Goal: Task Accomplishment & Management: Complete application form

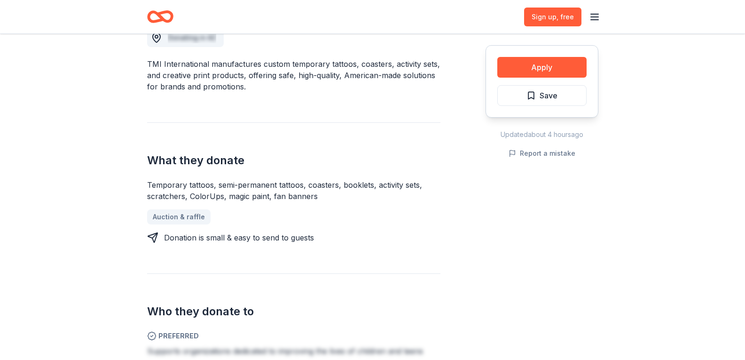
scroll to position [282, 0]
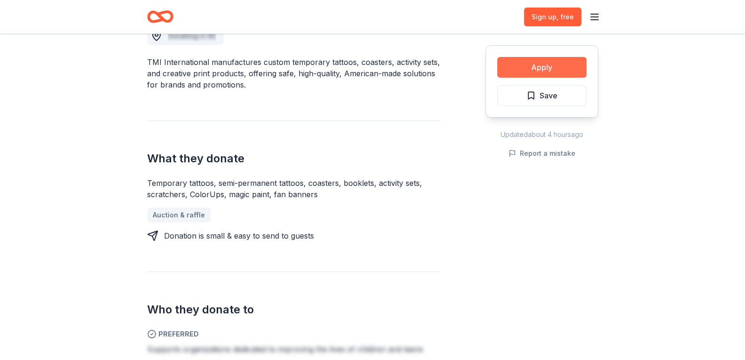
click at [523, 67] on button "Apply" at bounding box center [542, 67] width 89 height 21
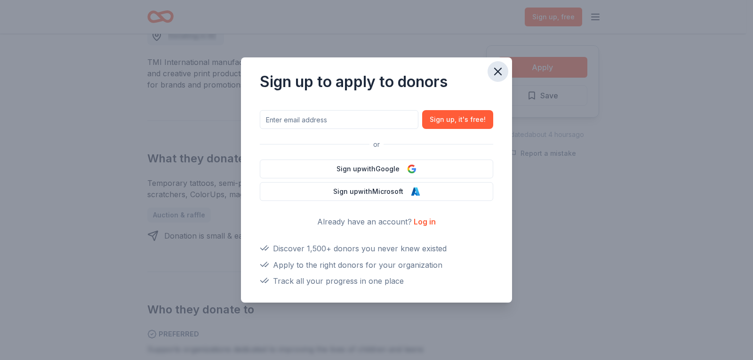
click at [496, 70] on icon "button" at bounding box center [497, 71] width 7 height 7
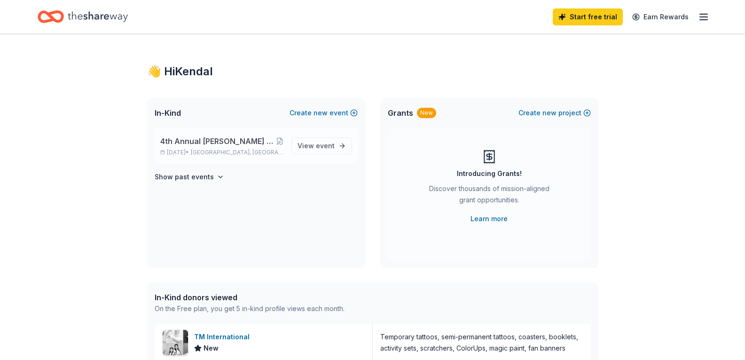
click at [222, 142] on span "4th Annual [PERSON_NAME] Drive Fore A Cure Charity Golf Tournament" at bounding box center [218, 140] width 116 height 11
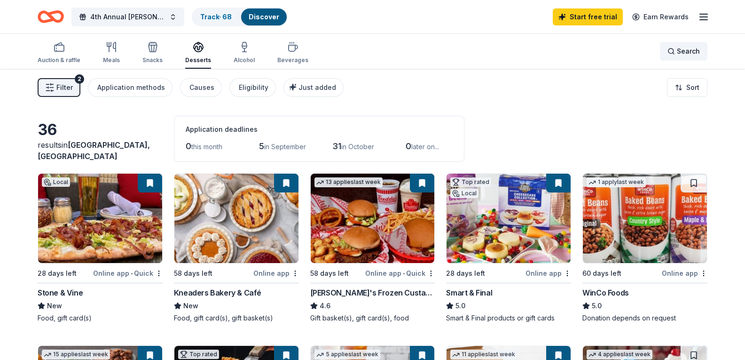
click at [676, 52] on div "Search" at bounding box center [684, 51] width 32 height 11
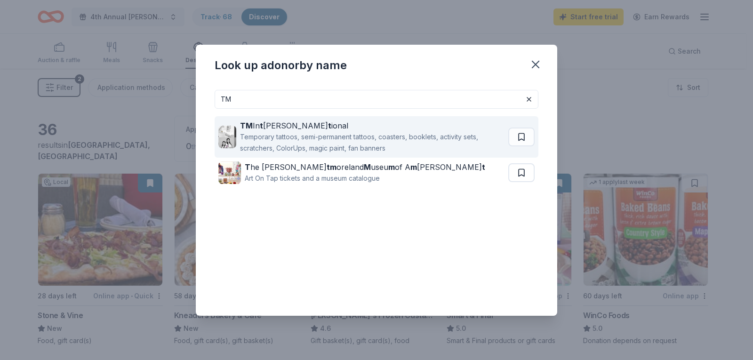
type input "TM"
click at [295, 126] on div "TM In t erna t ional" at bounding box center [372, 125] width 264 height 11
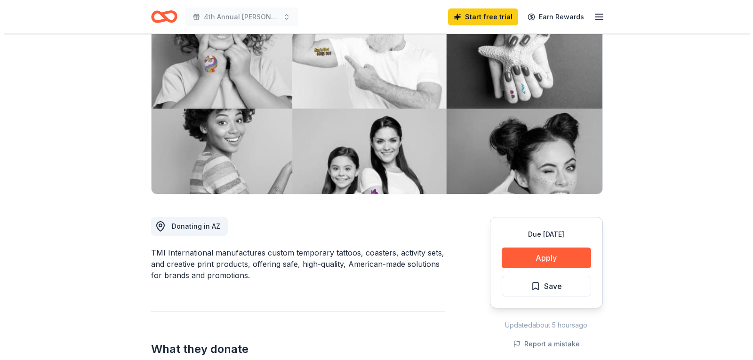
scroll to position [188, 0]
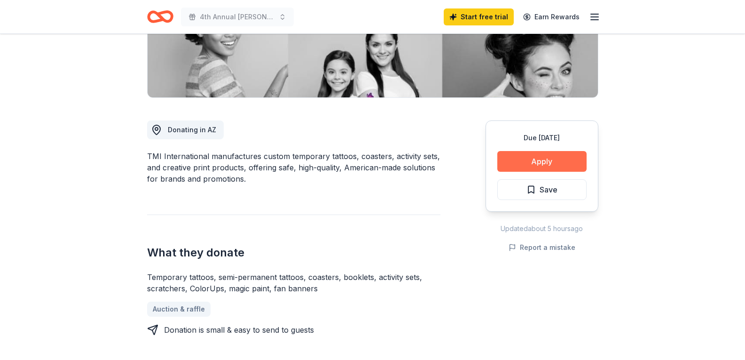
click at [546, 171] on button "Apply" at bounding box center [542, 161] width 89 height 21
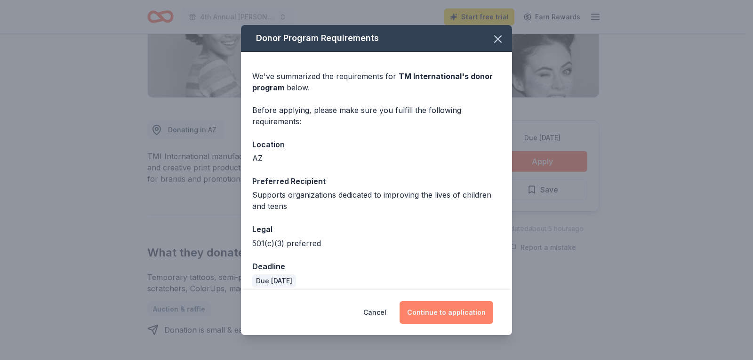
click at [444, 316] on button "Continue to application" at bounding box center [446, 312] width 94 height 23
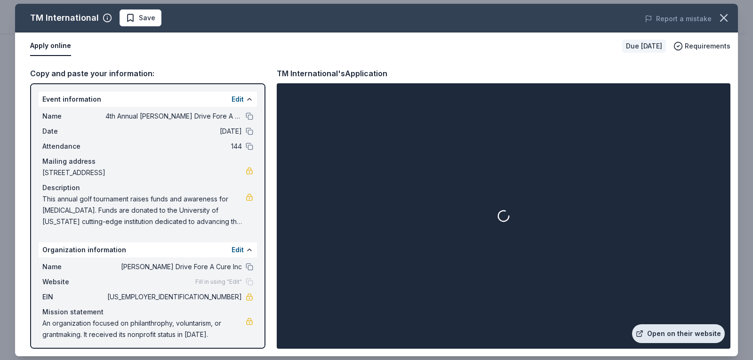
click at [669, 332] on link "Open on their website" at bounding box center [678, 333] width 93 height 19
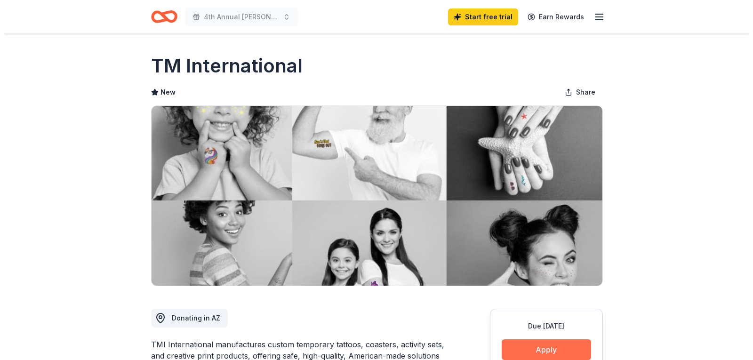
scroll to position [282, 0]
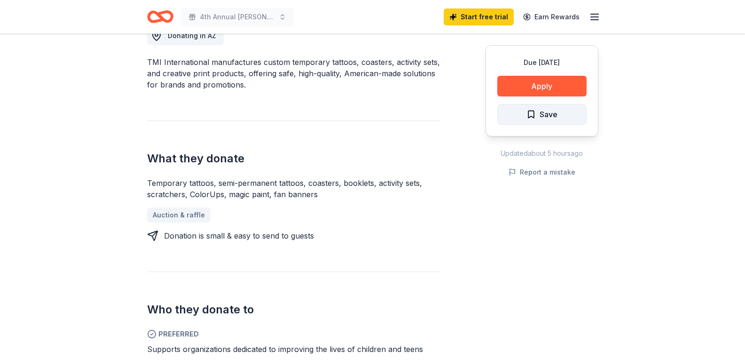
click at [551, 119] on span "Save" at bounding box center [549, 114] width 18 height 12
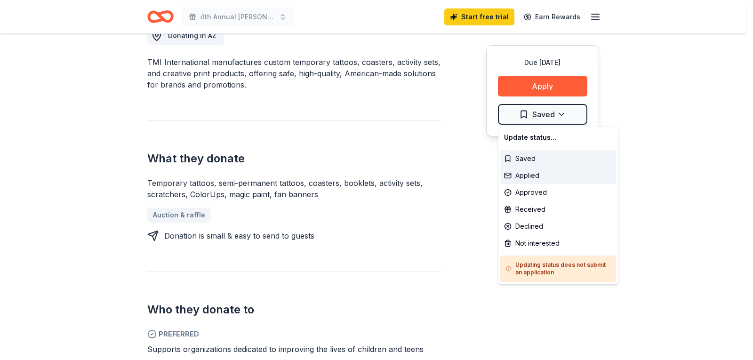
click at [527, 177] on div "Applied" at bounding box center [558, 175] width 116 height 17
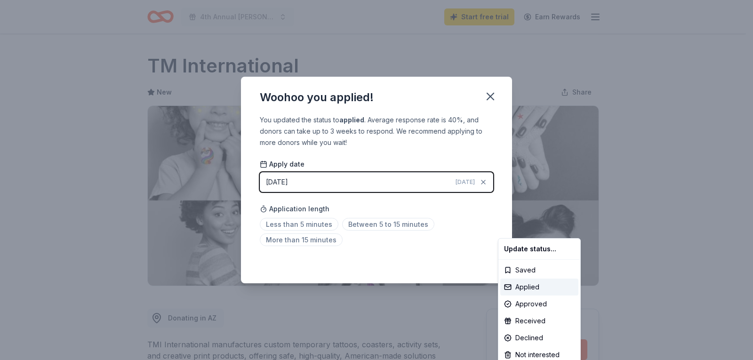
click at [632, 194] on html "4th Annual Hyslop Drive Fore A Cure Charity Golf Tournament Start free trial Ea…" at bounding box center [376, 180] width 753 height 360
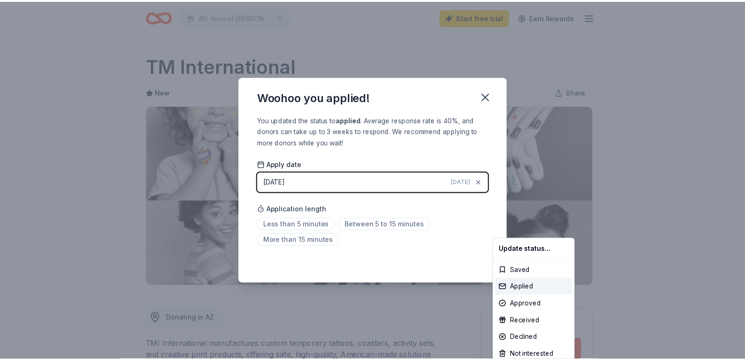
scroll to position [198, 0]
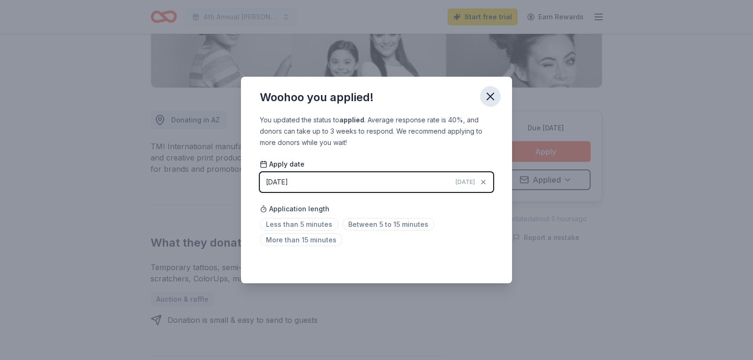
click at [493, 91] on icon "button" at bounding box center [489, 96] width 13 height 13
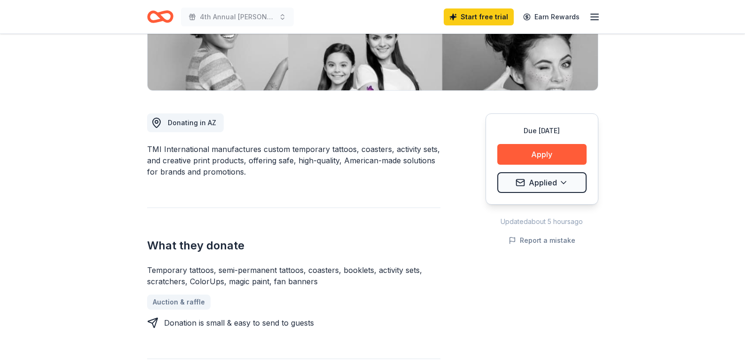
scroll to position [0, 0]
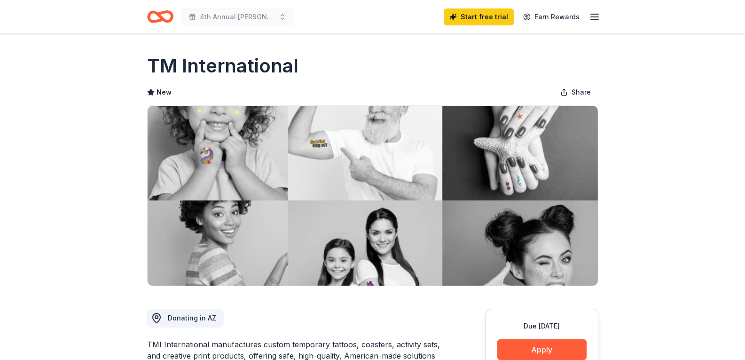
click at [593, 16] on icon "button" at bounding box center [594, 16] width 11 height 11
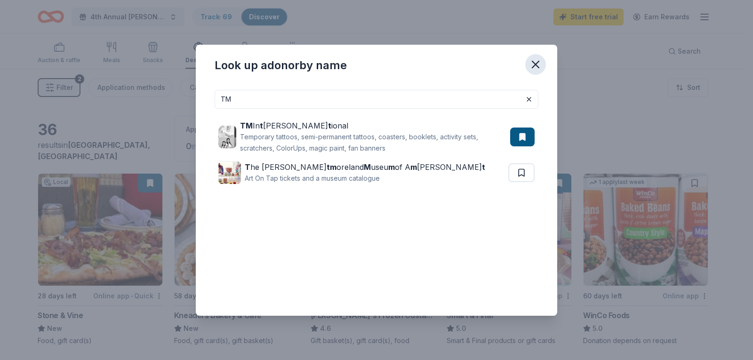
click at [538, 60] on icon "button" at bounding box center [535, 64] width 13 height 13
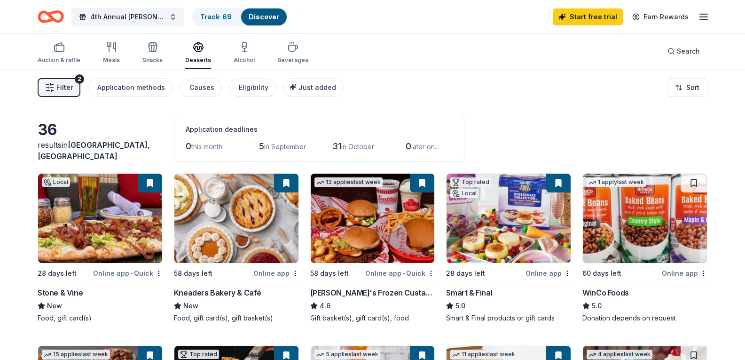
click at [74, 84] on button "Filter 2" at bounding box center [59, 87] width 43 height 19
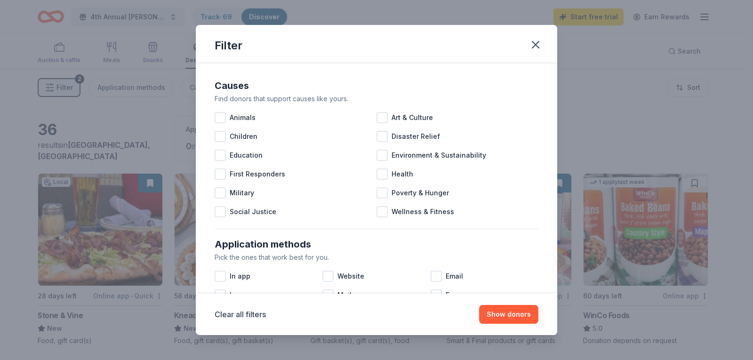
click at [544, 28] on div "Filter" at bounding box center [376, 44] width 361 height 38
click at [528, 40] on button "button" at bounding box center [535, 44] width 21 height 21
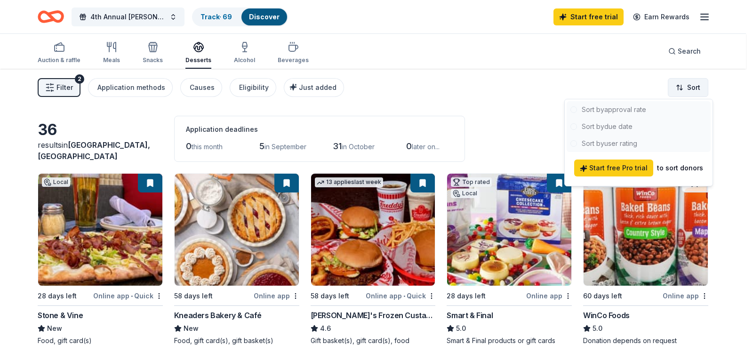
click at [692, 91] on html "4th Annual Hyslop Drive Fore A Cure Charity Golf Tournament Track · 69 Discover…" at bounding box center [376, 180] width 753 height 360
click at [481, 83] on html "4th Annual Hyslop Drive Fore A Cure Charity Golf Tournament Track · 69 Discover…" at bounding box center [376, 180] width 753 height 360
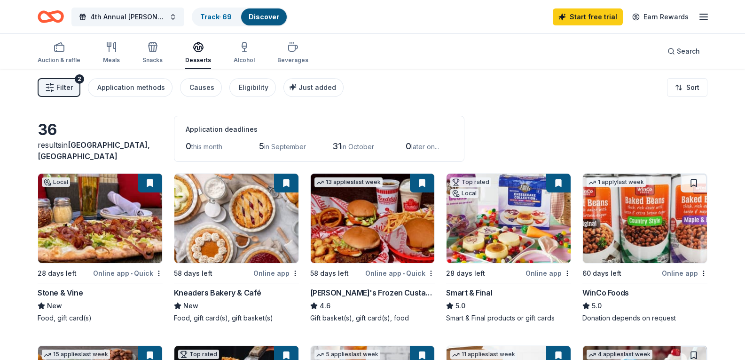
click at [245, 147] on div "0 this month 5 in September 31 in October 0 later on..." at bounding box center [319, 146] width 267 height 15
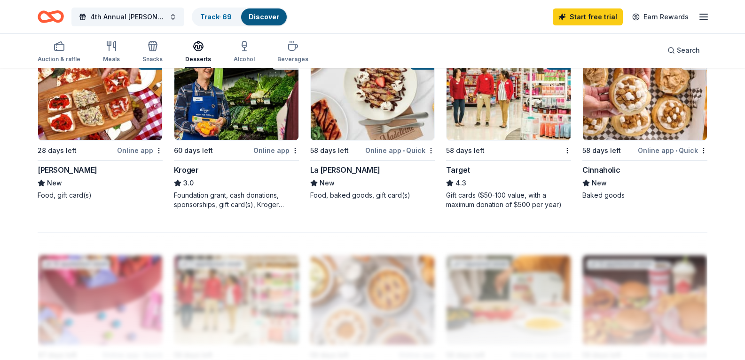
scroll to position [658, 0]
click at [600, 175] on div "Cinnaholic" at bounding box center [602, 169] width 38 height 11
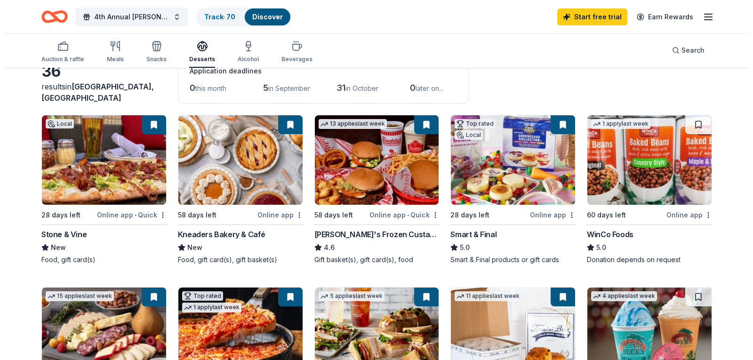
scroll to position [0, 0]
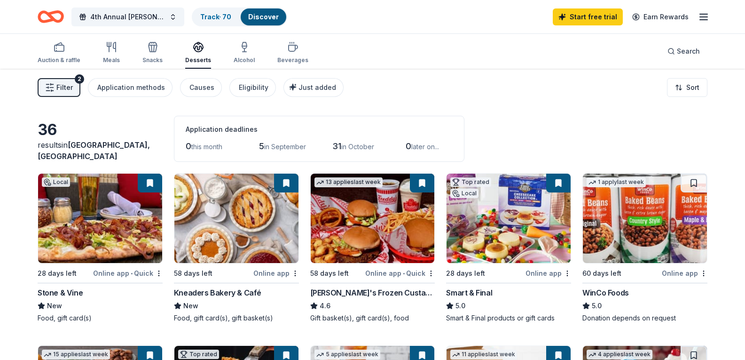
click at [65, 84] on span "Filter" at bounding box center [64, 87] width 16 height 11
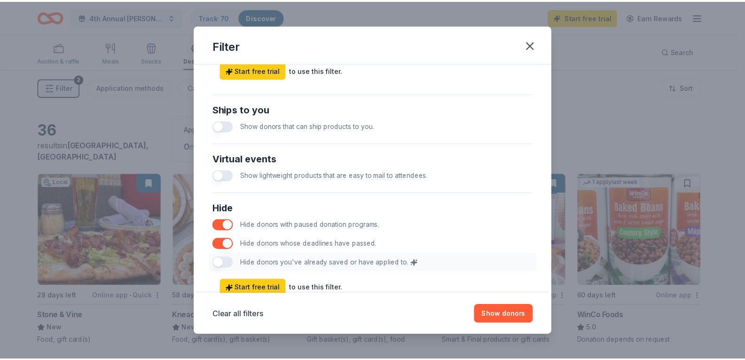
scroll to position [453, 0]
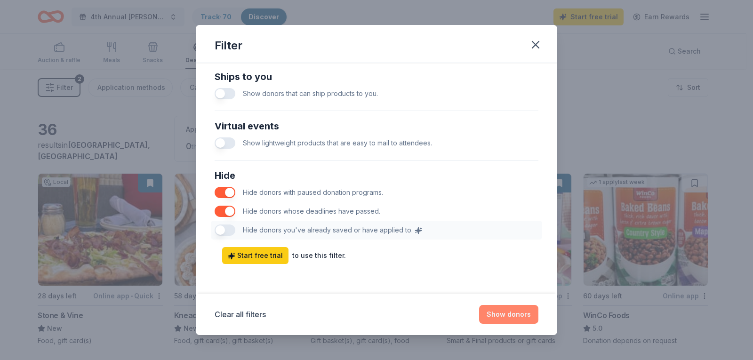
click at [511, 317] on button "Show donors" at bounding box center [508, 314] width 59 height 19
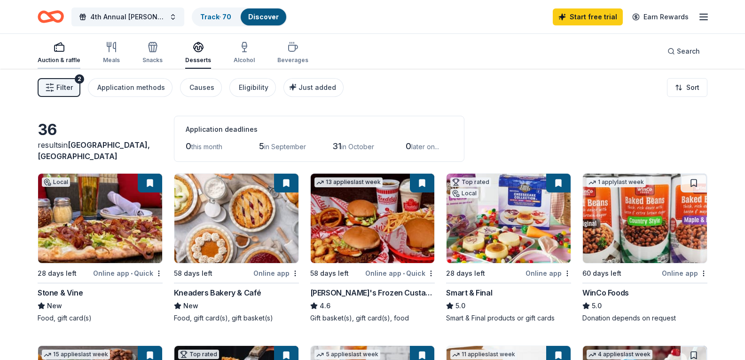
click at [63, 53] on div "Auction & raffle" at bounding box center [59, 52] width 43 height 23
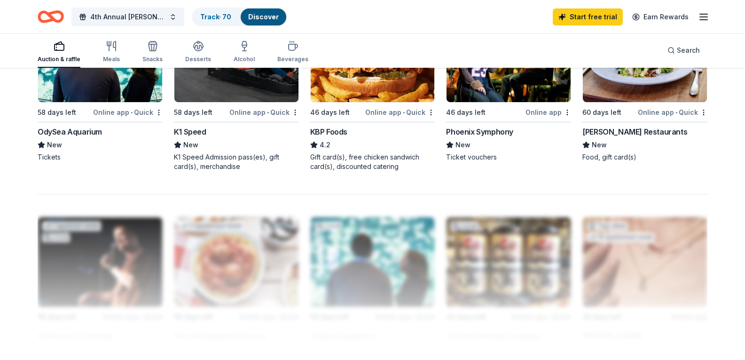
scroll to position [658, 0]
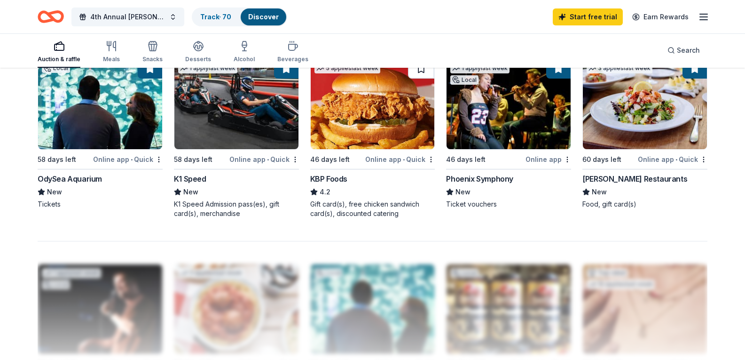
click at [422, 79] on button at bounding box center [421, 69] width 26 height 19
click at [429, 79] on button at bounding box center [422, 69] width 24 height 19
click at [419, 79] on button at bounding box center [422, 69] width 24 height 19
click at [422, 79] on button at bounding box center [422, 69] width 24 height 19
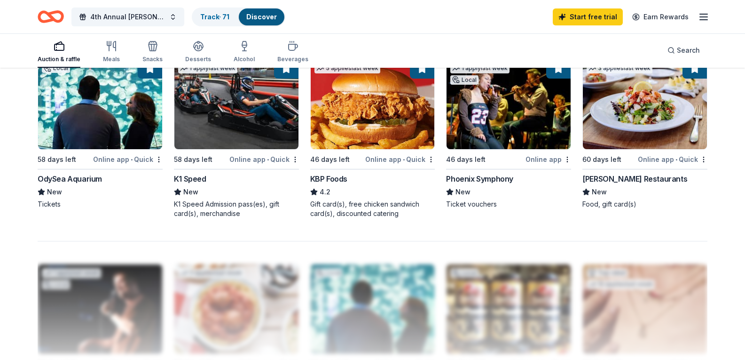
click at [425, 79] on button at bounding box center [422, 69] width 24 height 19
click at [382, 149] on img at bounding box center [373, 104] width 124 height 89
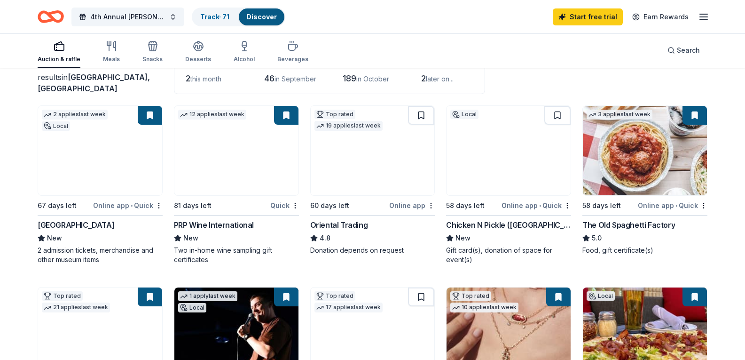
scroll to position [0, 0]
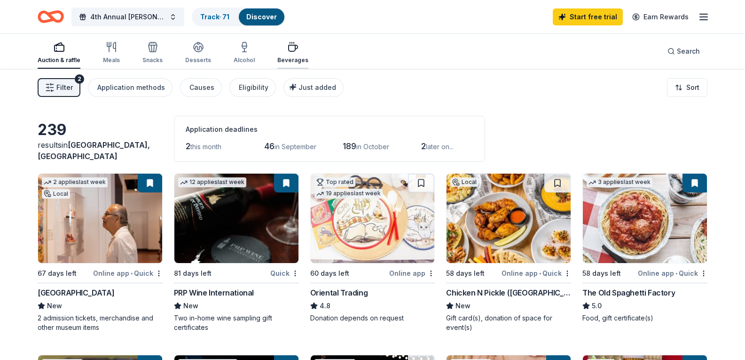
click at [297, 52] on div "button" at bounding box center [292, 46] width 31 height 11
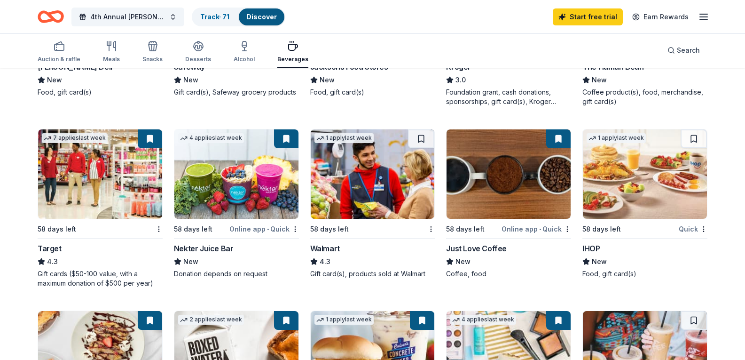
scroll to position [423, 0]
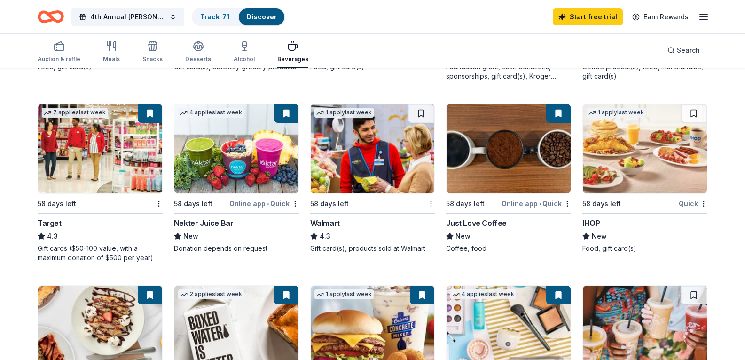
click at [638, 193] on img at bounding box center [645, 148] width 124 height 89
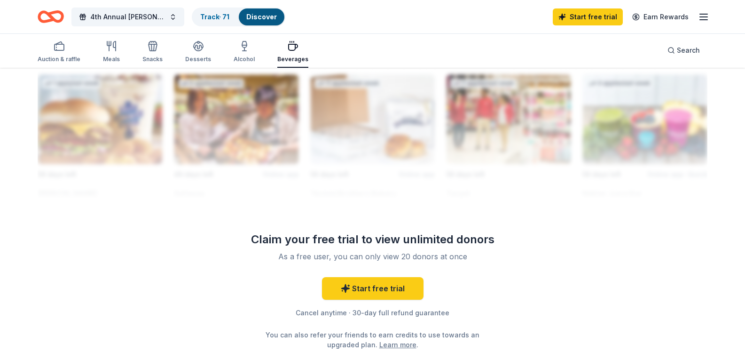
scroll to position [847, 0]
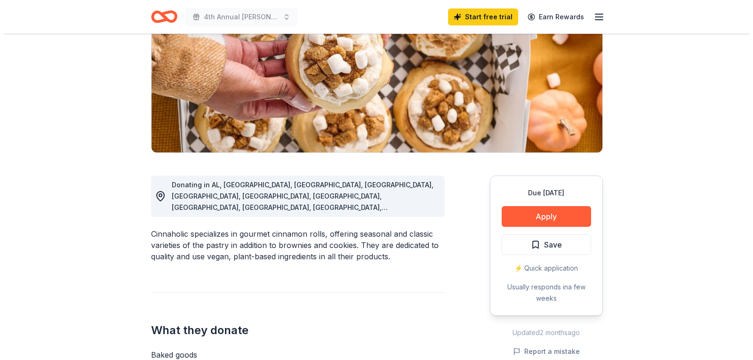
scroll to position [188, 0]
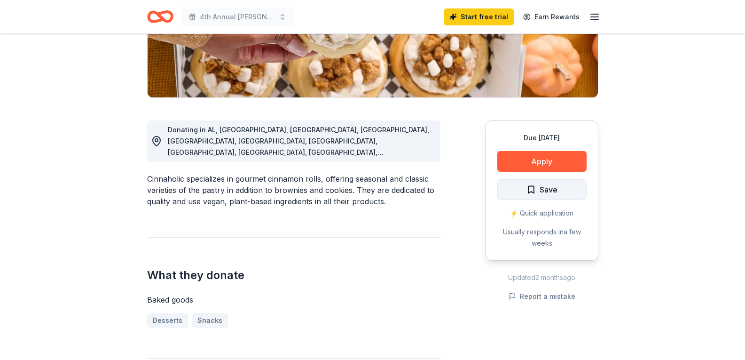
click at [550, 190] on span "Save" at bounding box center [549, 189] width 18 height 12
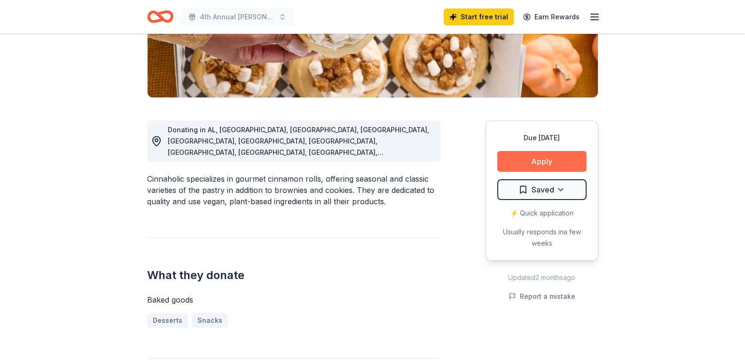
click at [545, 165] on button "Apply" at bounding box center [542, 161] width 89 height 21
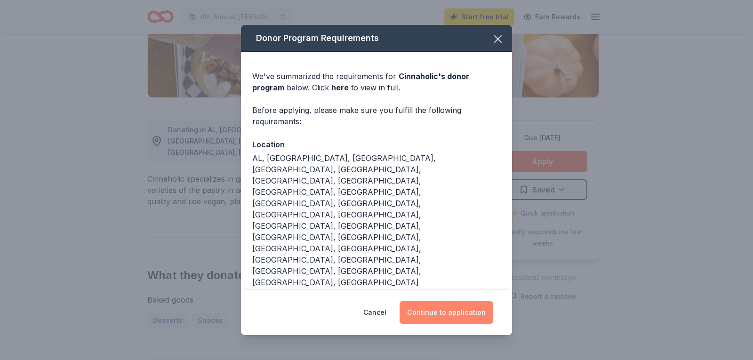
click at [471, 301] on button "Continue to application" at bounding box center [446, 312] width 94 height 23
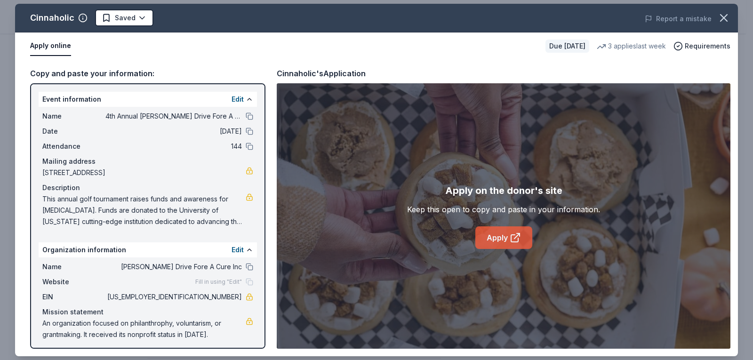
click at [490, 240] on link "Apply" at bounding box center [503, 237] width 57 height 23
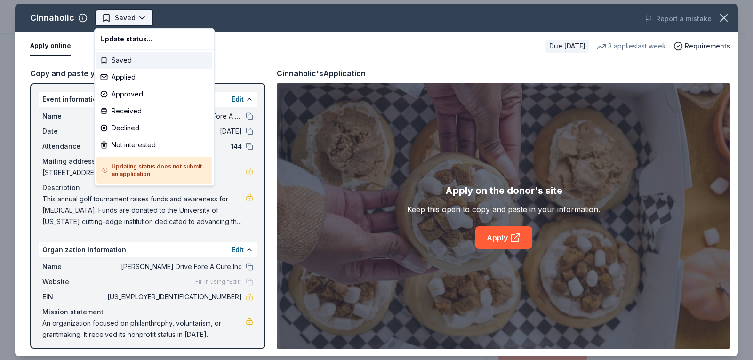
click at [141, 20] on html "4th Annual Hyslop Drive Fore A Cure Charity Golf Tournament Start free trial Ea…" at bounding box center [376, 180] width 753 height 360
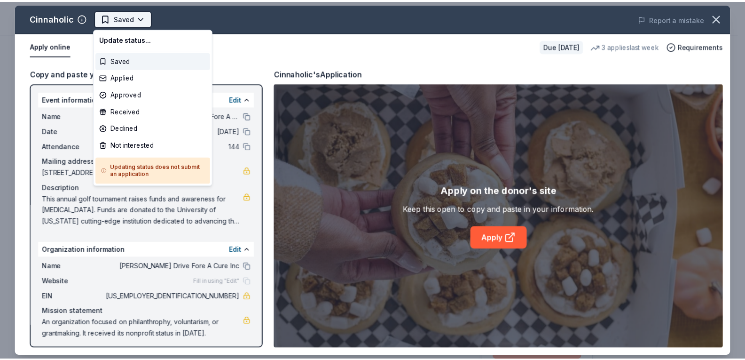
scroll to position [0, 0]
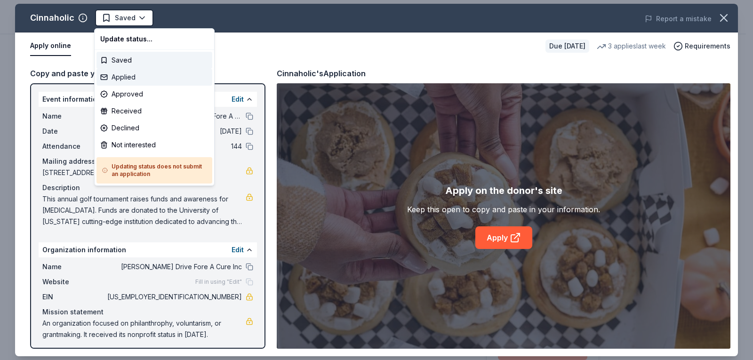
click at [135, 75] on div "Applied" at bounding box center [154, 77] width 116 height 17
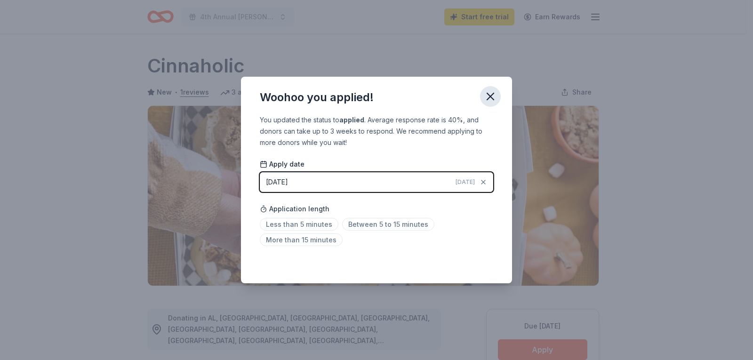
click at [493, 98] on icon "button" at bounding box center [489, 96] width 13 height 13
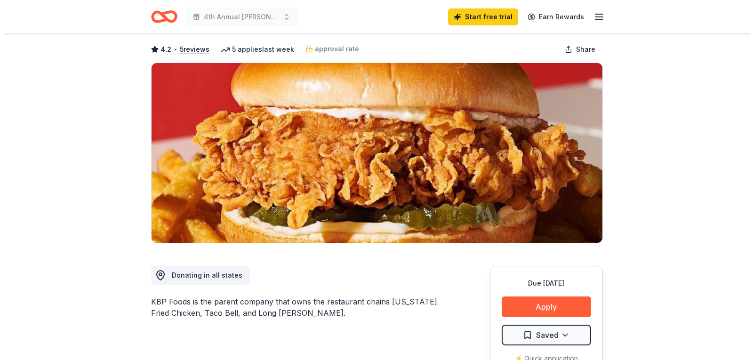
scroll to position [94, 0]
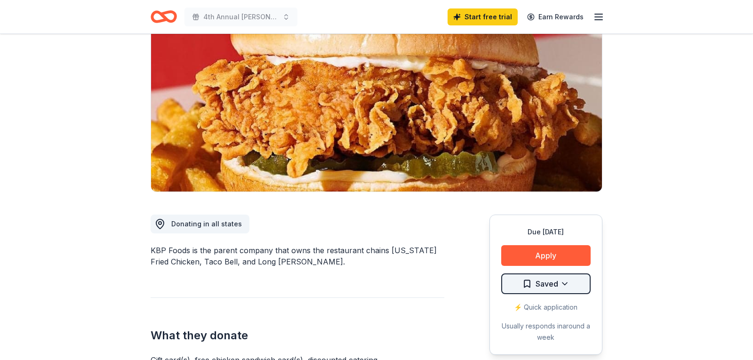
click at [567, 266] on html "4th Annual [PERSON_NAME] Drive Fore A Cure Charity Golf Tournament Start free t…" at bounding box center [376, 86] width 753 height 360
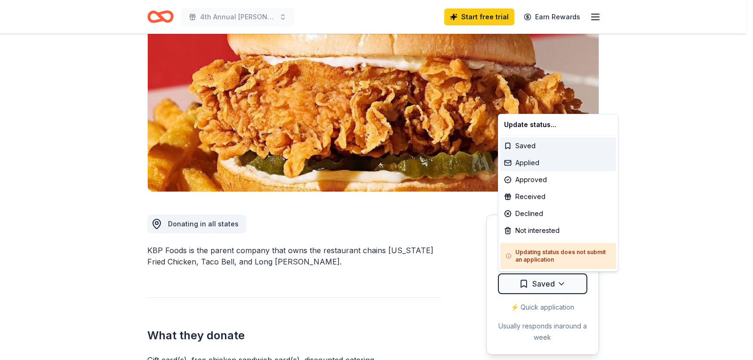
click at [531, 162] on div "Applied" at bounding box center [558, 162] width 116 height 17
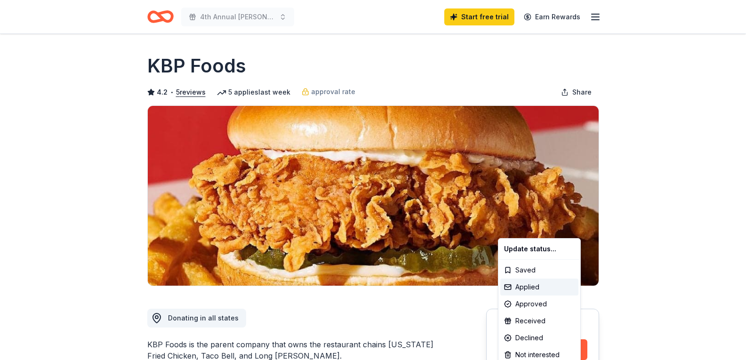
scroll to position [0, 0]
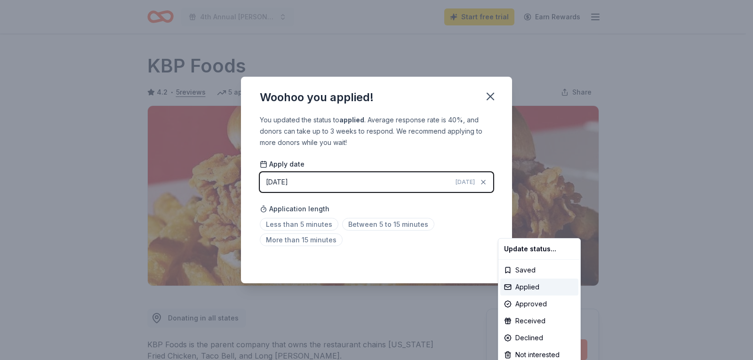
click at [488, 98] on html "4th Annual [PERSON_NAME] Drive Fore A Cure Charity Golf Tournament Start free t…" at bounding box center [376, 180] width 753 height 360
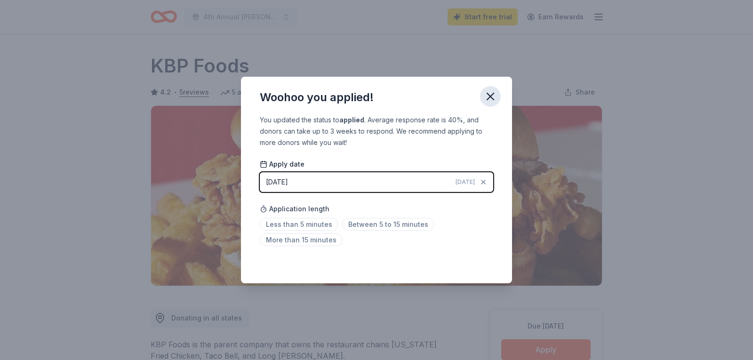
scroll to position [198, 0]
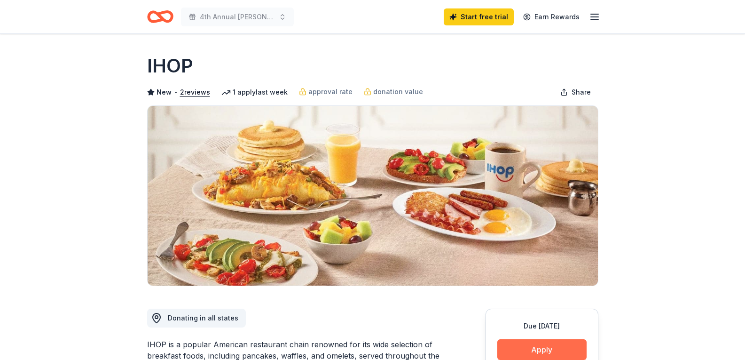
click at [537, 341] on button "Apply" at bounding box center [542, 349] width 89 height 21
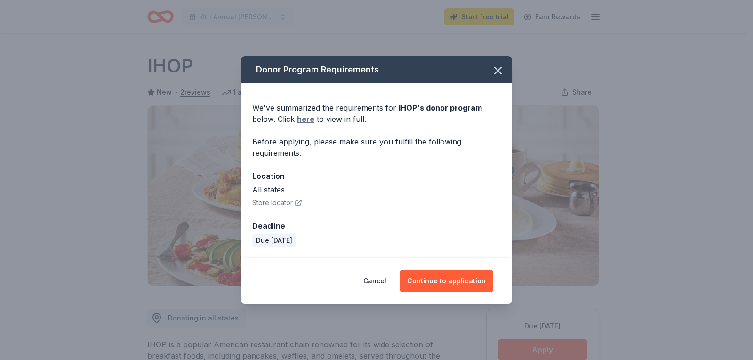
click at [309, 123] on link "here" at bounding box center [305, 118] width 17 height 11
